Goal: Information Seeking & Learning: Learn about a topic

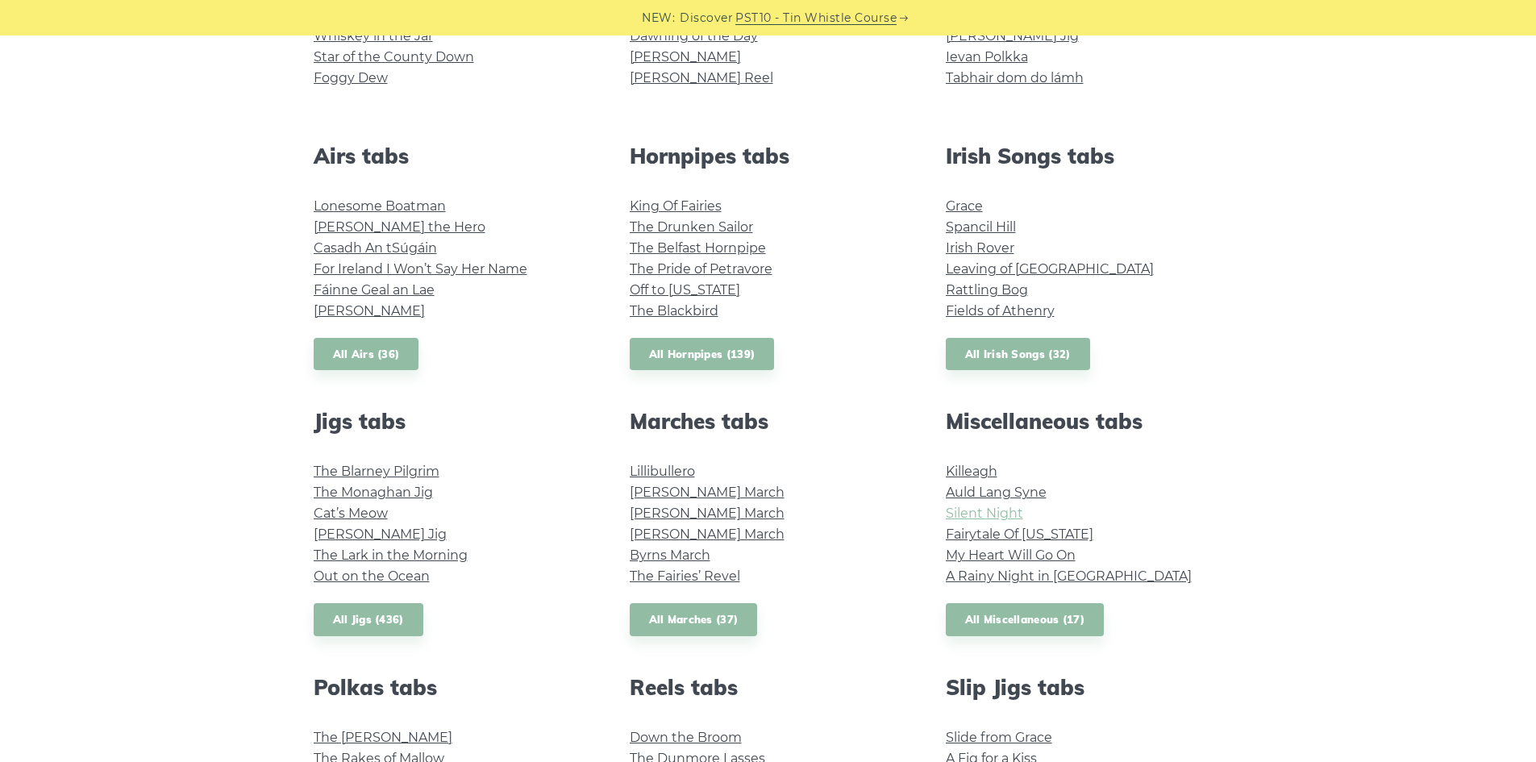
scroll to position [564, 0]
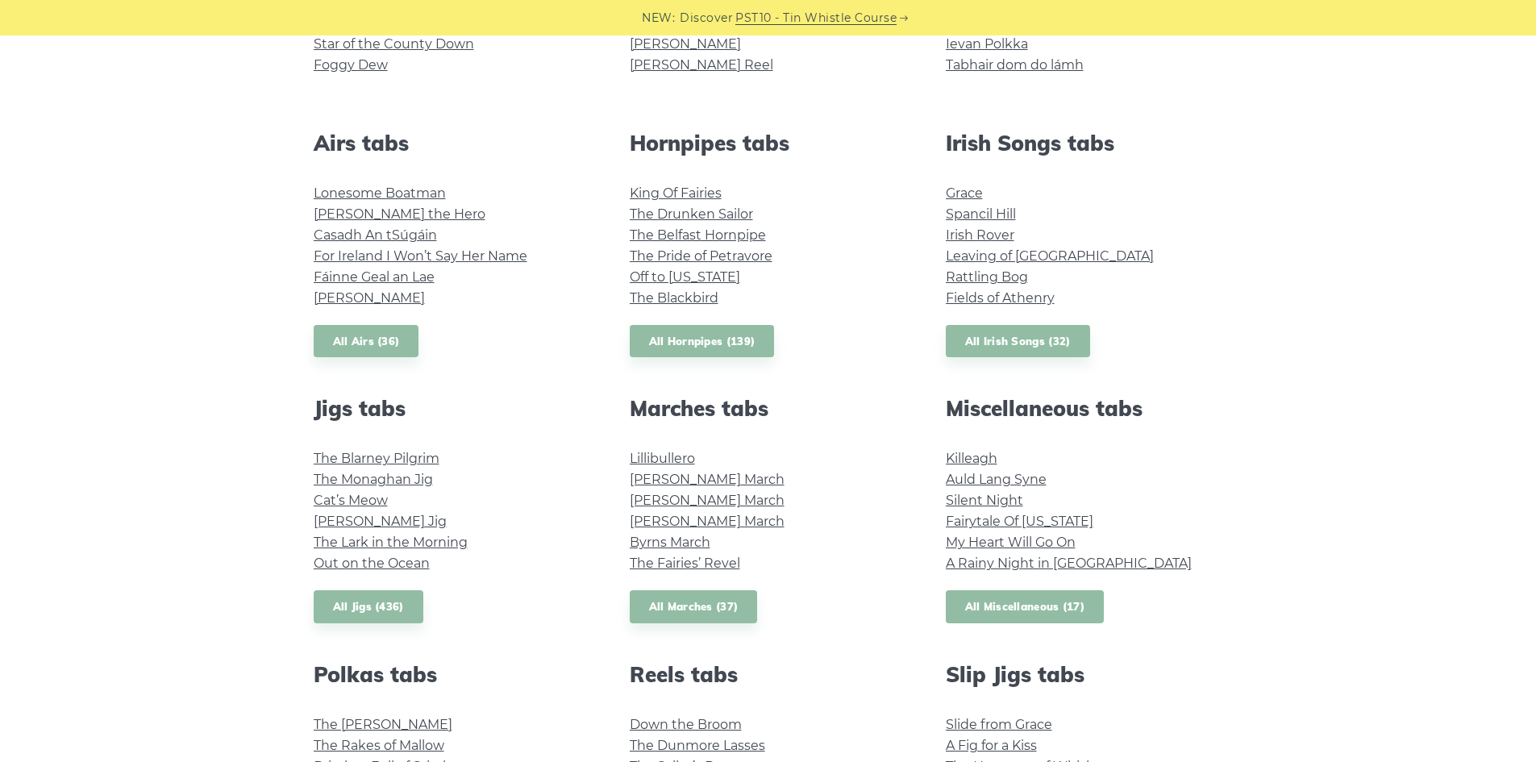
click at [998, 606] on link "All Miscellaneous (17)" at bounding box center [1025, 606] width 159 height 33
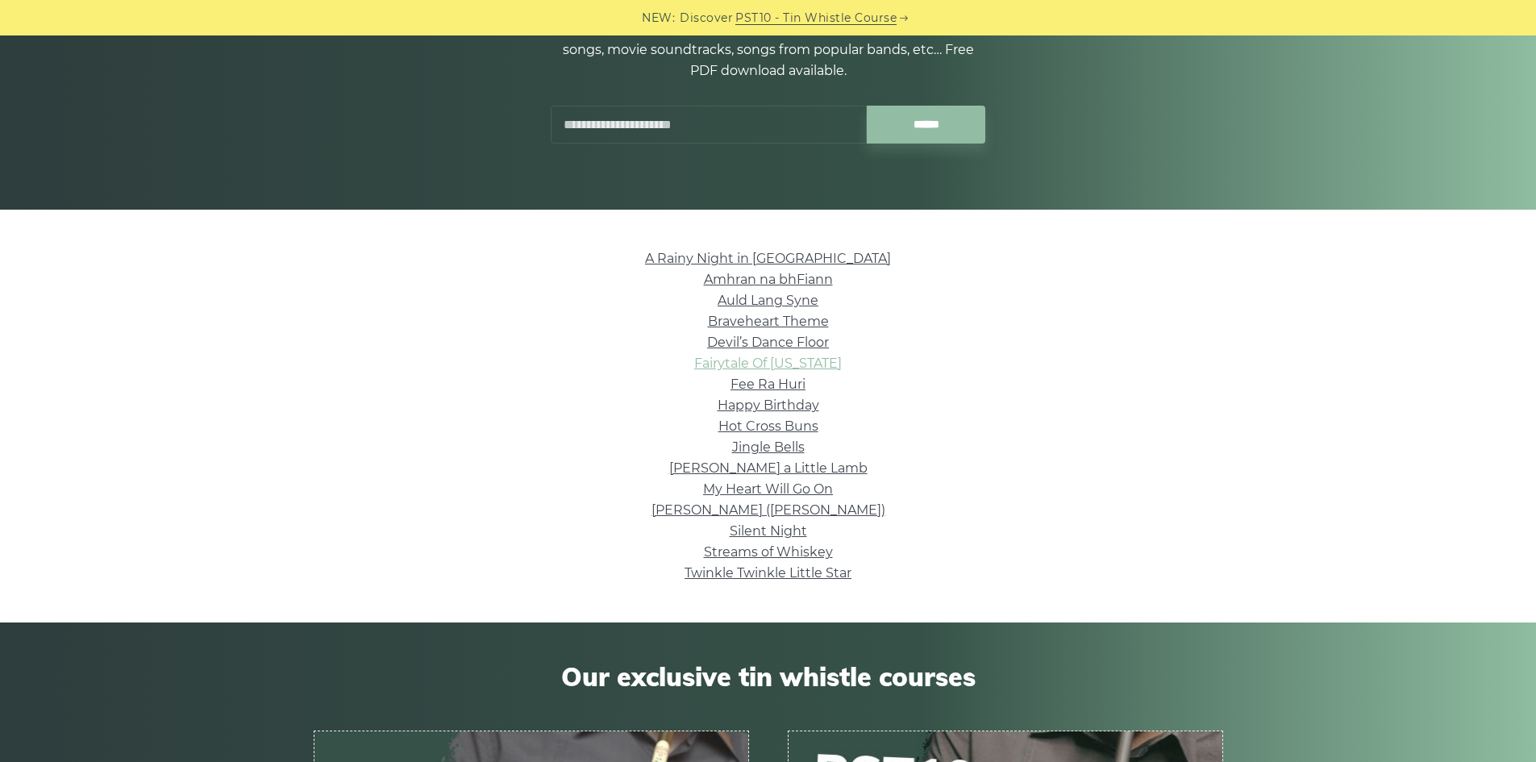
scroll to position [242, 0]
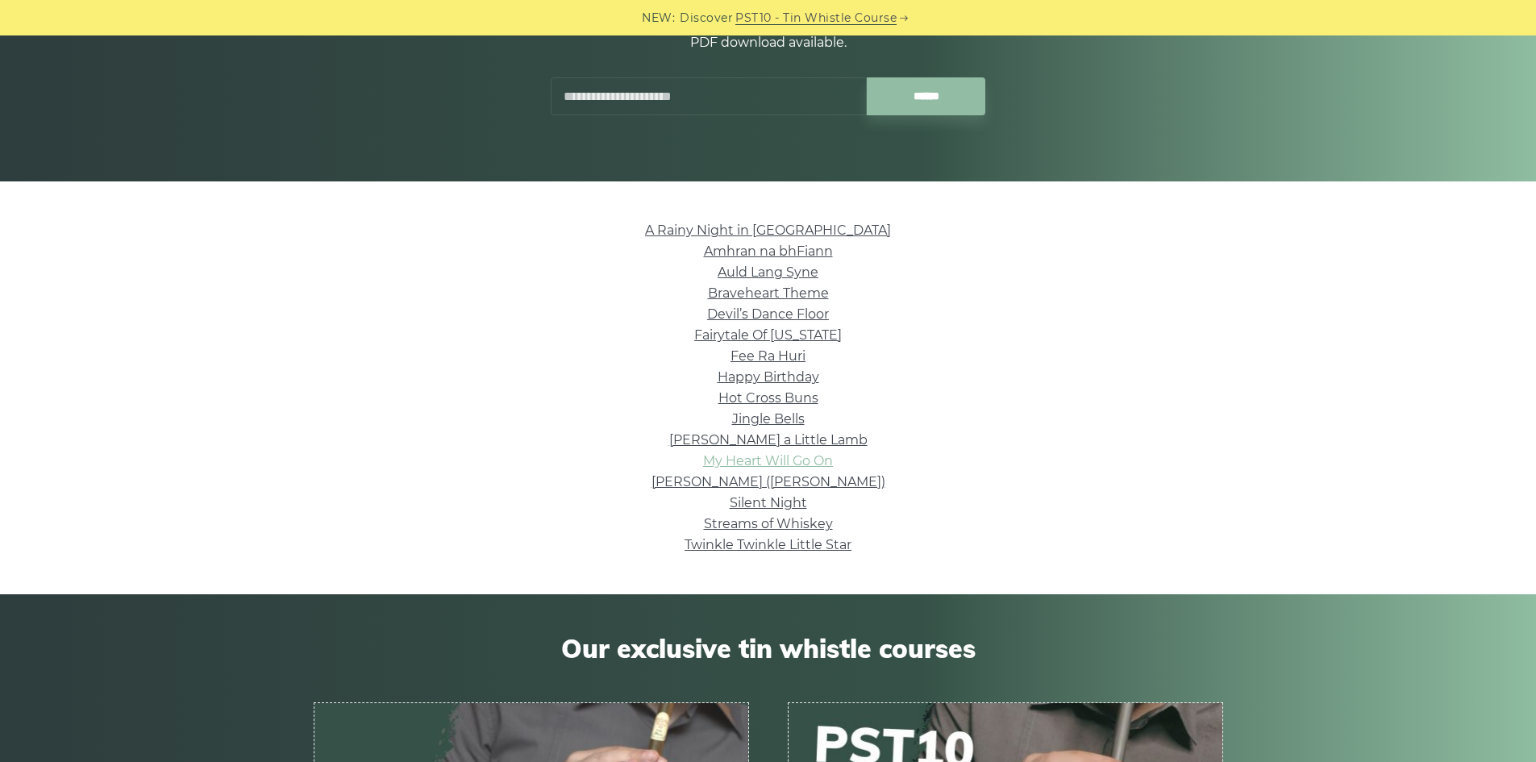
click at [806, 462] on link "My Heart Will Go On" at bounding box center [768, 460] width 130 height 15
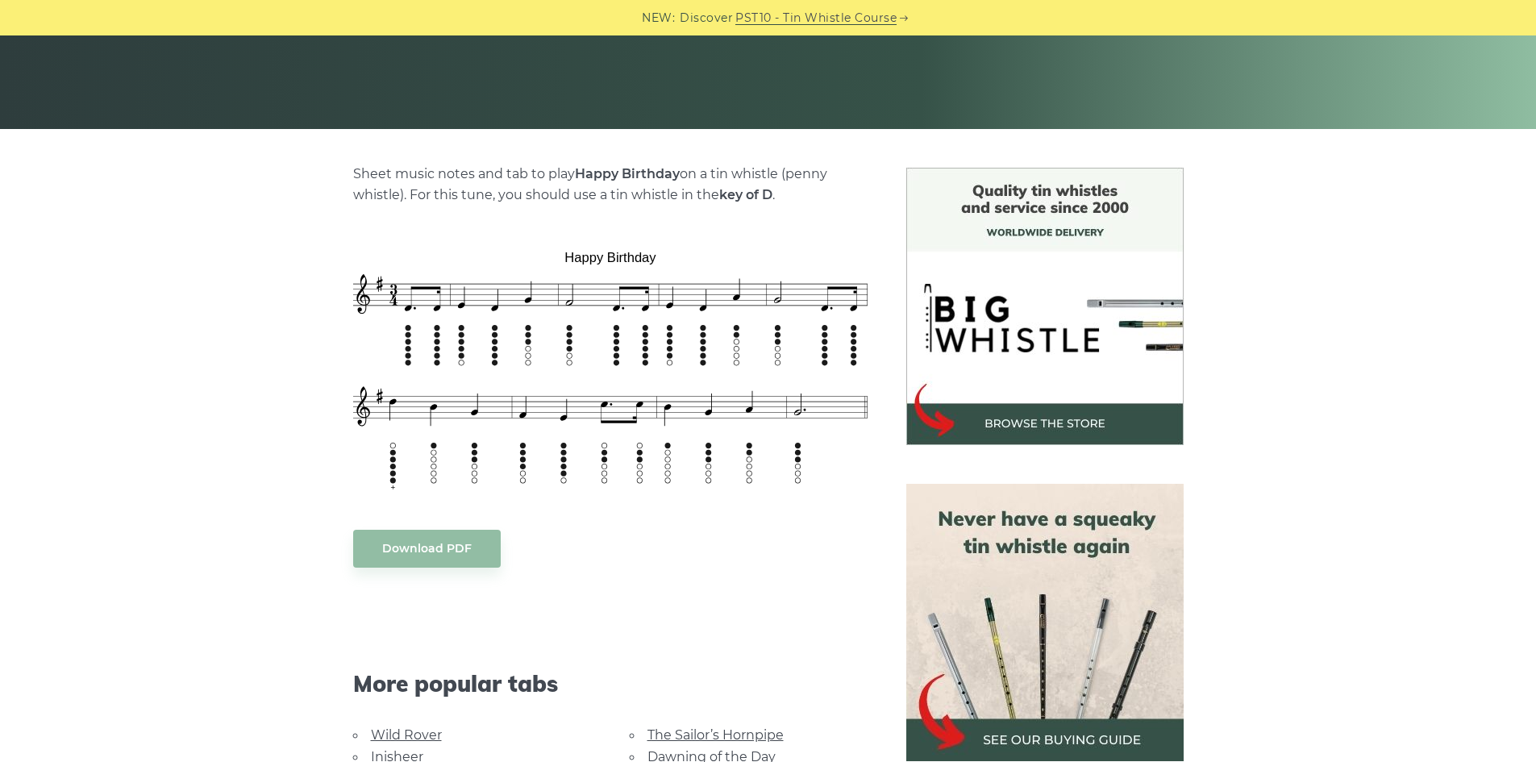
scroll to position [323, 0]
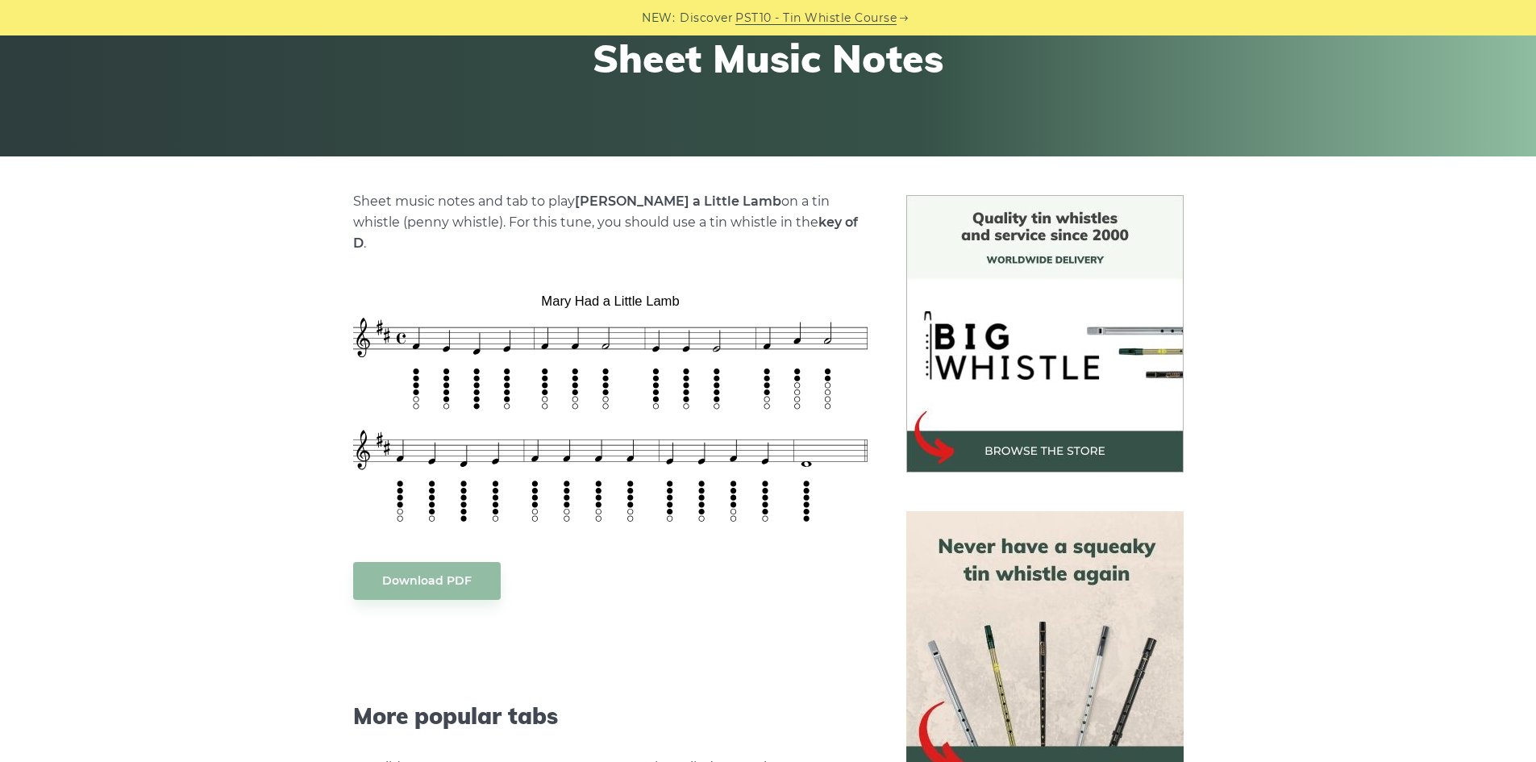
scroll to position [323, 0]
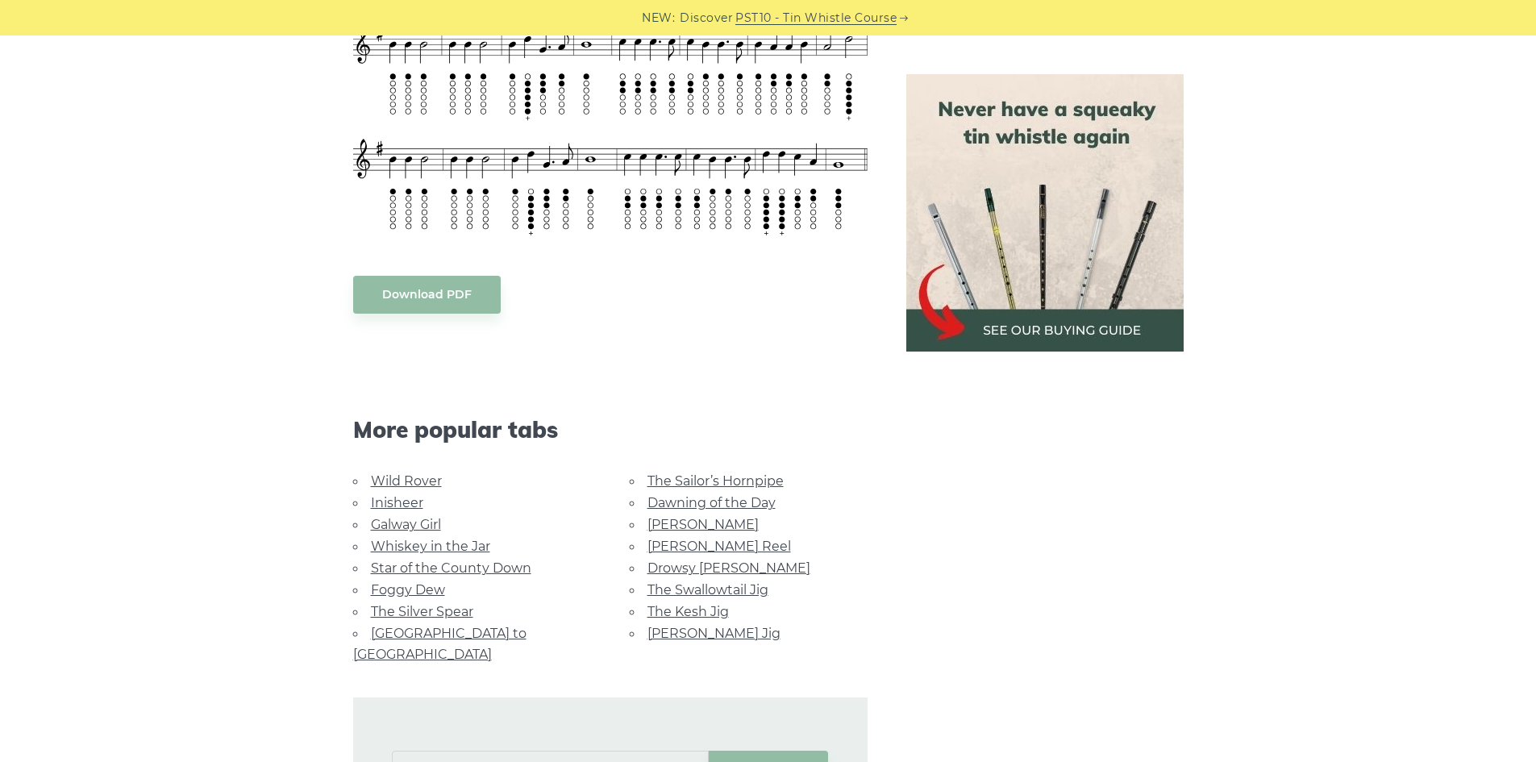
scroll to position [887, 0]
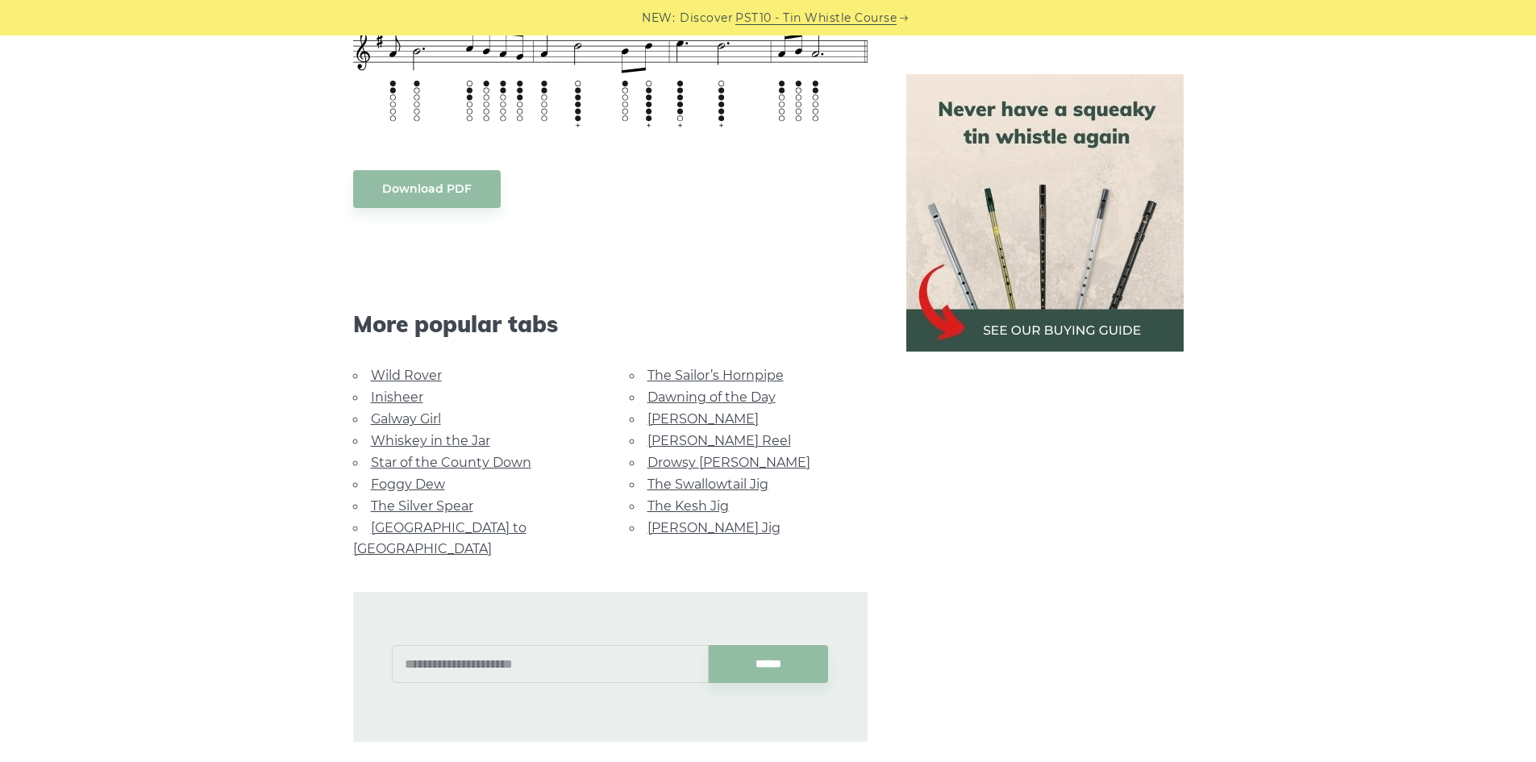
scroll to position [806, 0]
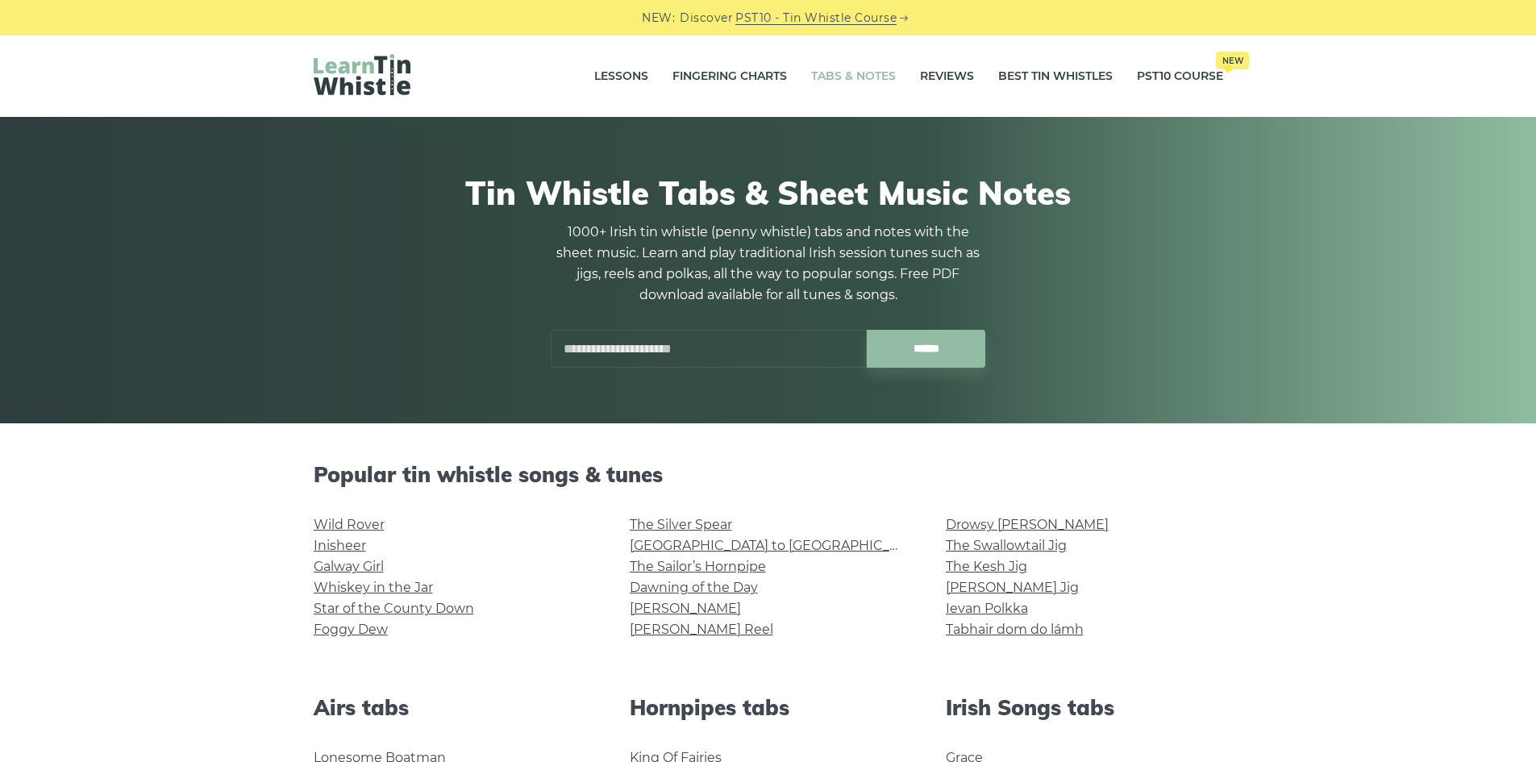
scroll to position [564, 0]
